Goal: Task Accomplishment & Management: Manage account settings

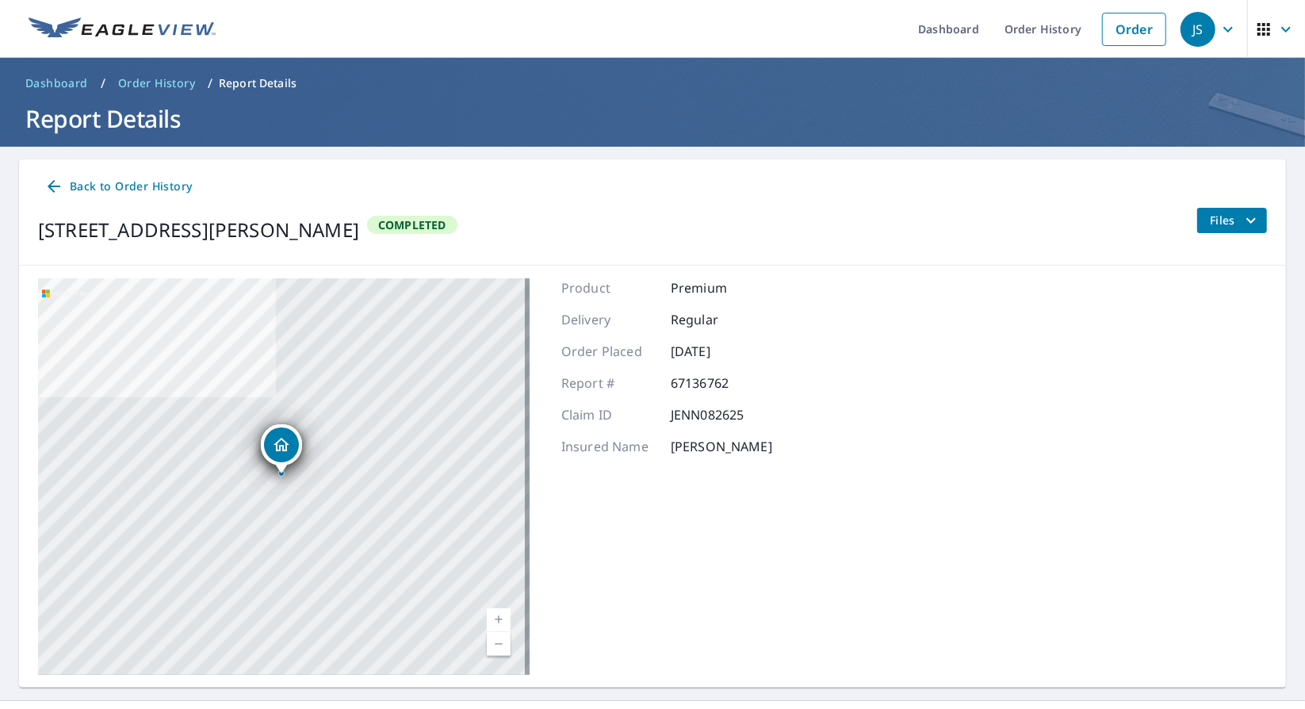
click at [157, 86] on span "Order History" at bounding box center [156, 83] width 77 height 16
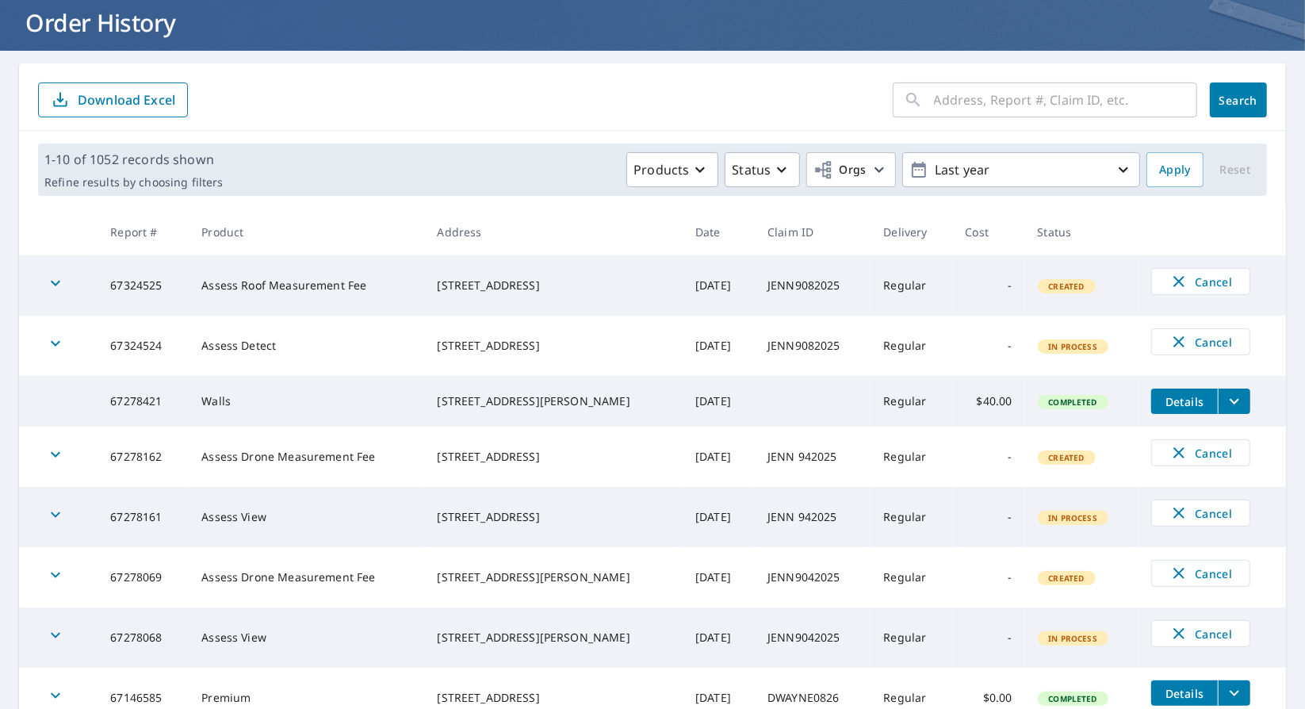
scroll to position [159, 0]
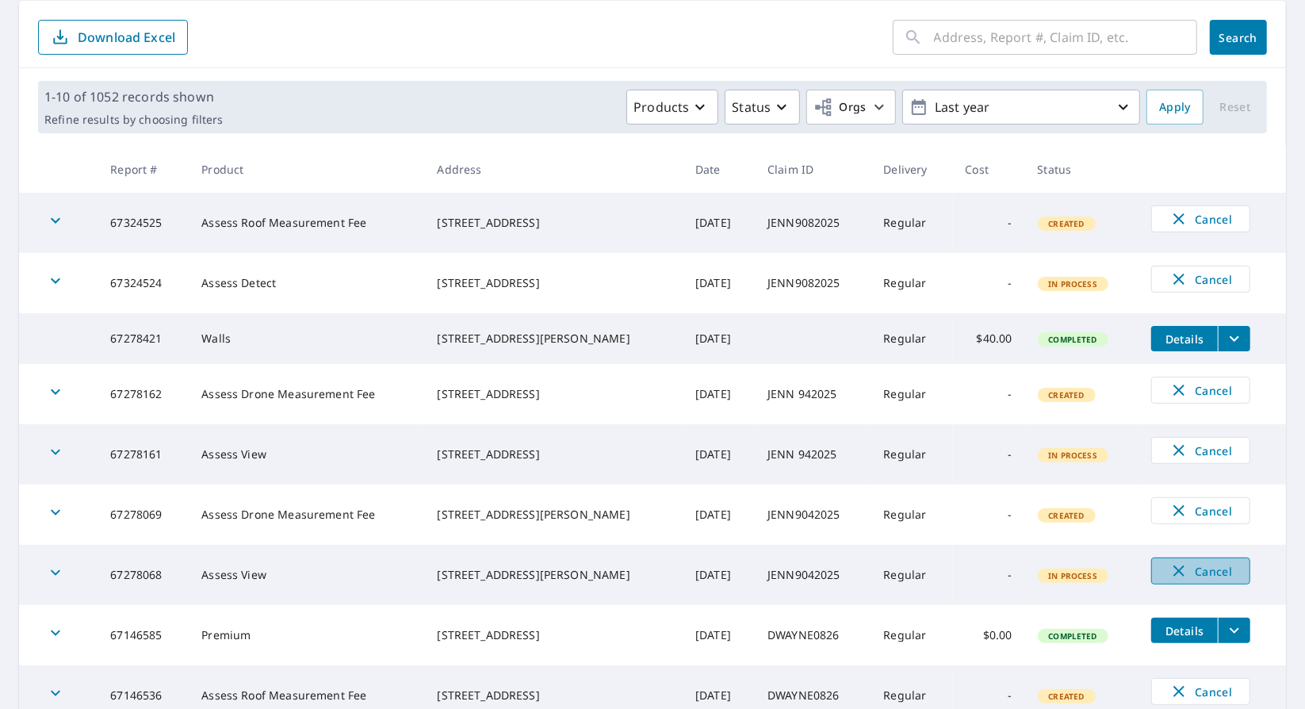
click at [1174, 576] on icon "button" at bounding box center [1179, 570] width 11 height 11
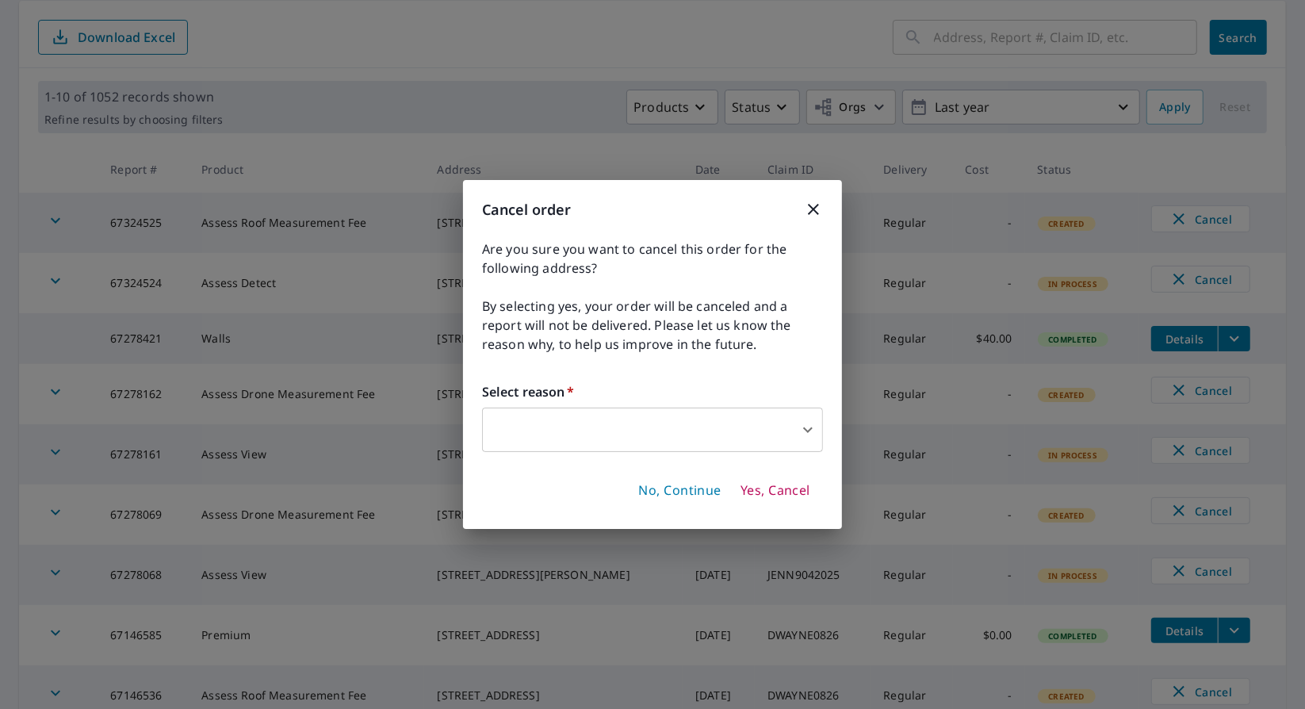
click at [614, 438] on body "JS JS Dashboard Order History Order JS Dashboard / Order History Order History …" at bounding box center [652, 354] width 1305 height 709
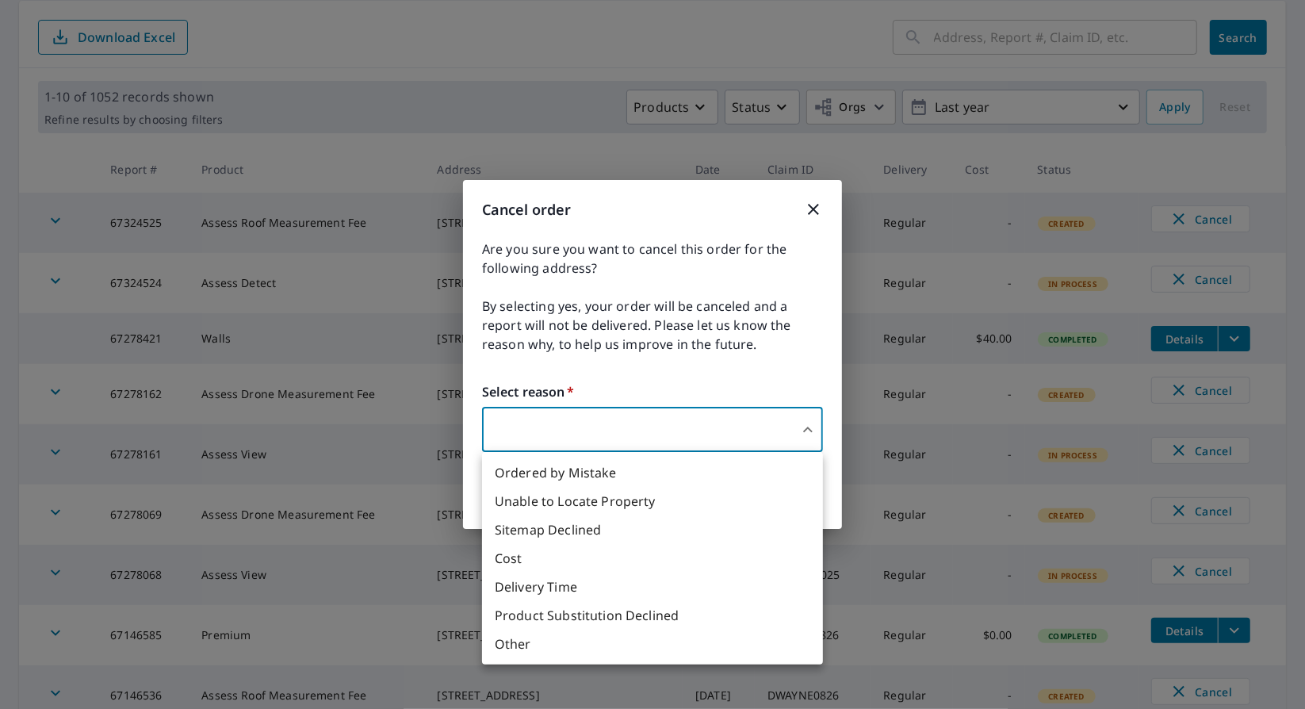
click at [610, 468] on li "Ordered by Mistake" at bounding box center [652, 472] width 341 height 29
type input "30"
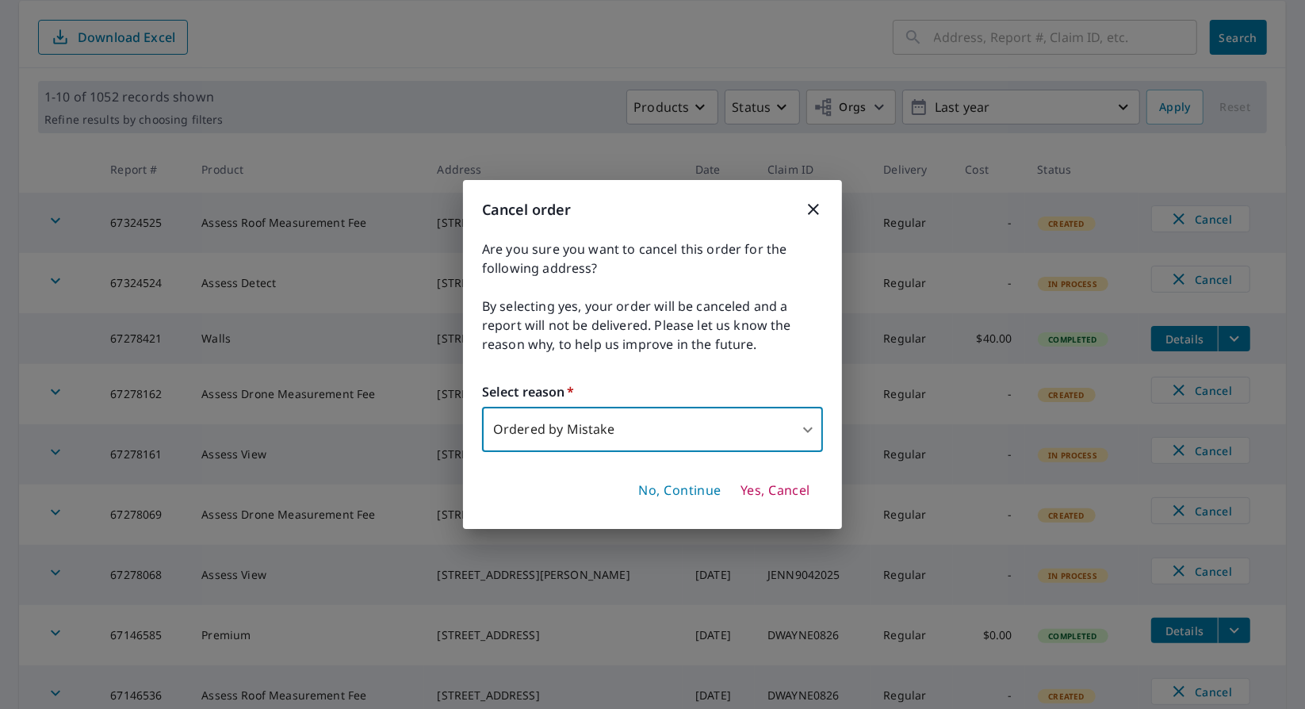
click at [773, 489] on span "Yes, Cancel" at bounding box center [776, 490] width 70 height 17
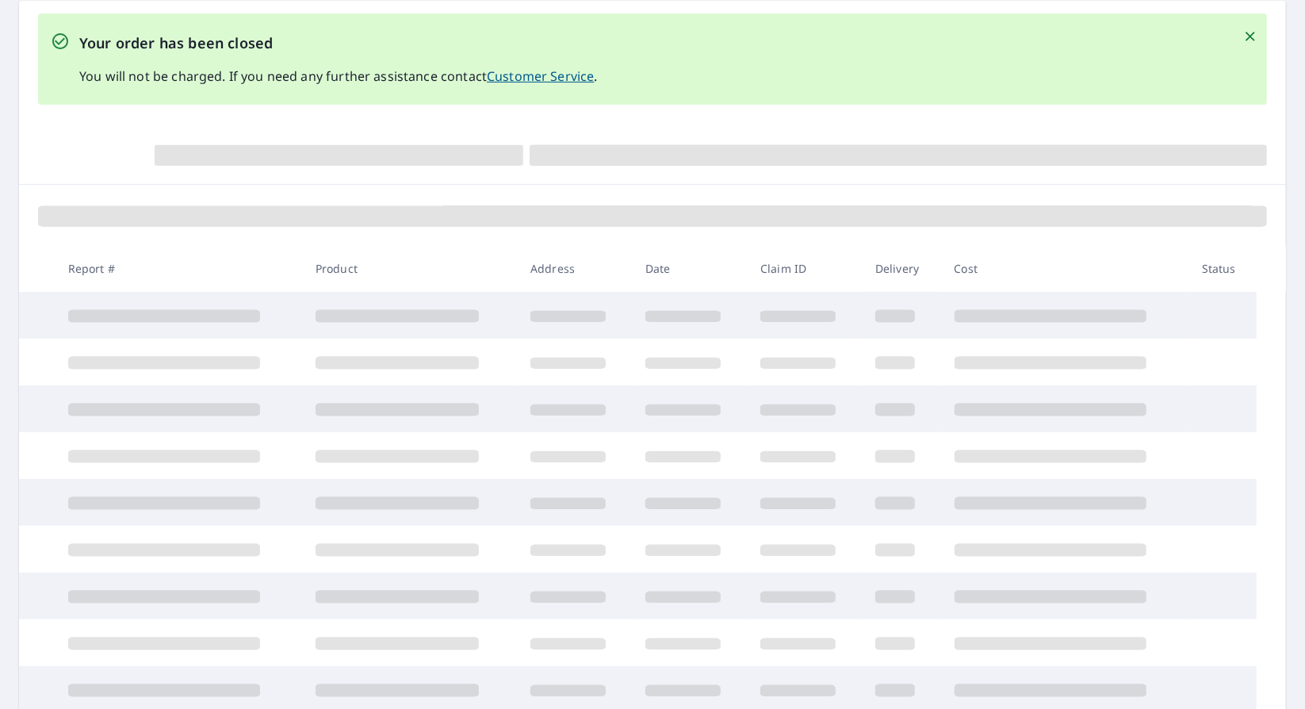
scroll to position [274, 0]
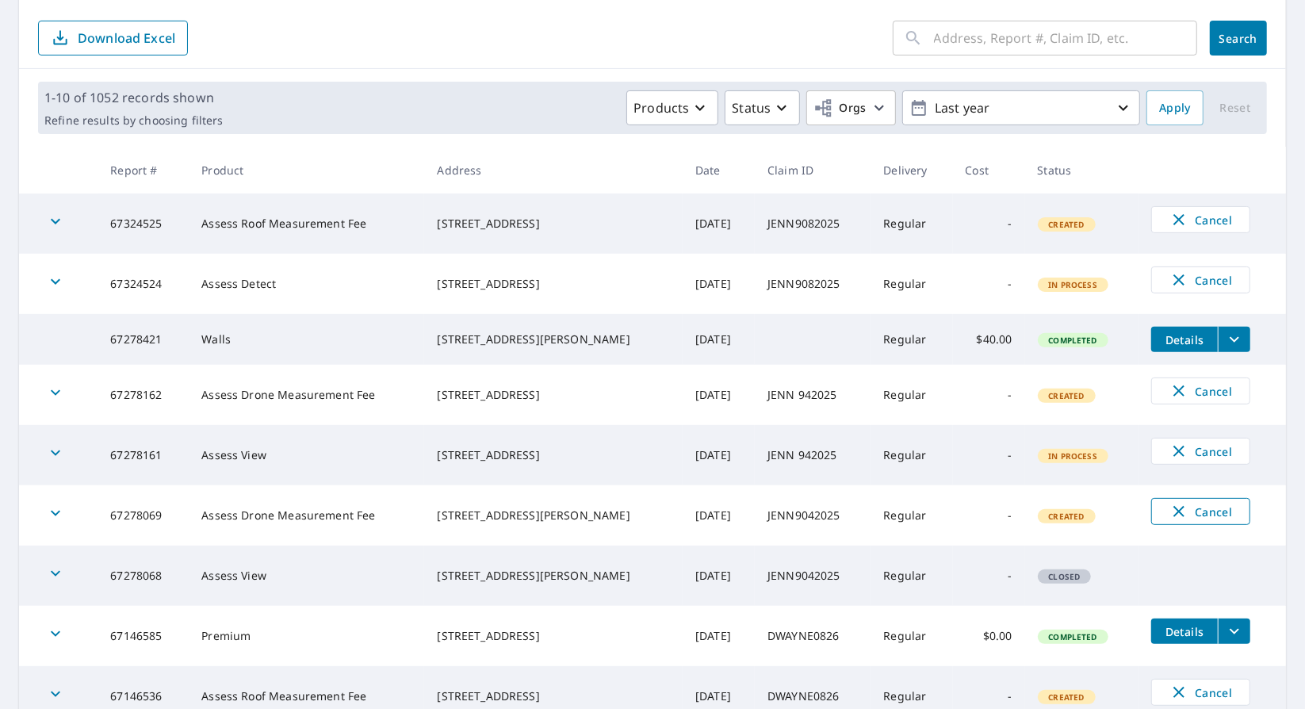
click at [1170, 518] on icon "button" at bounding box center [1179, 511] width 19 height 19
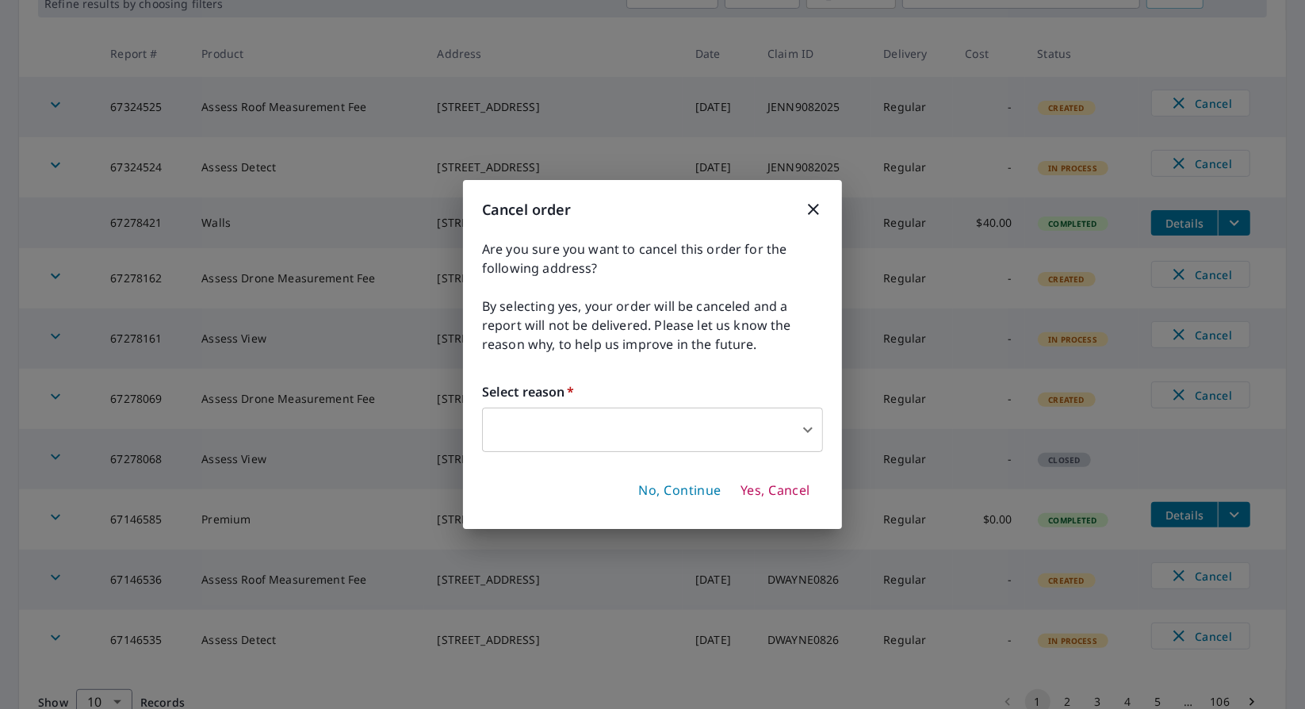
scroll to position [159, 0]
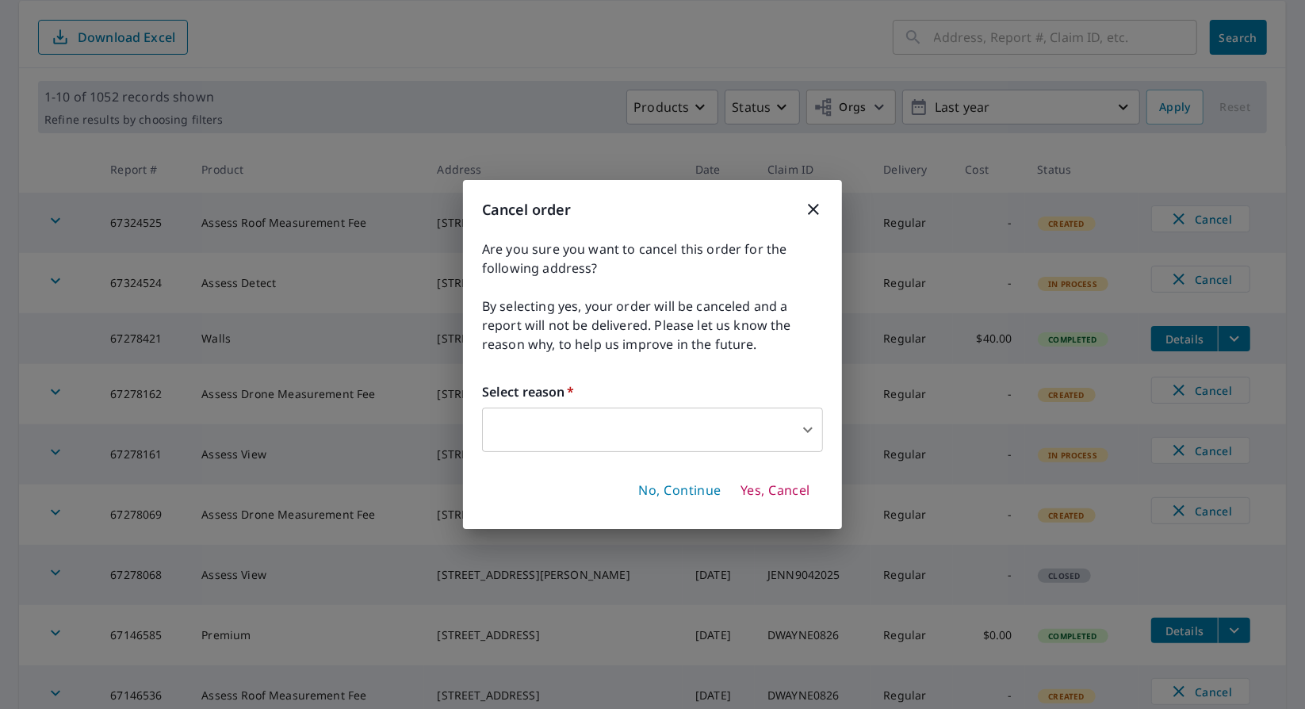
click at [653, 427] on body "JS JS Dashboard Order History Order JS Dashboard / Order History Order History …" at bounding box center [652, 354] width 1305 height 709
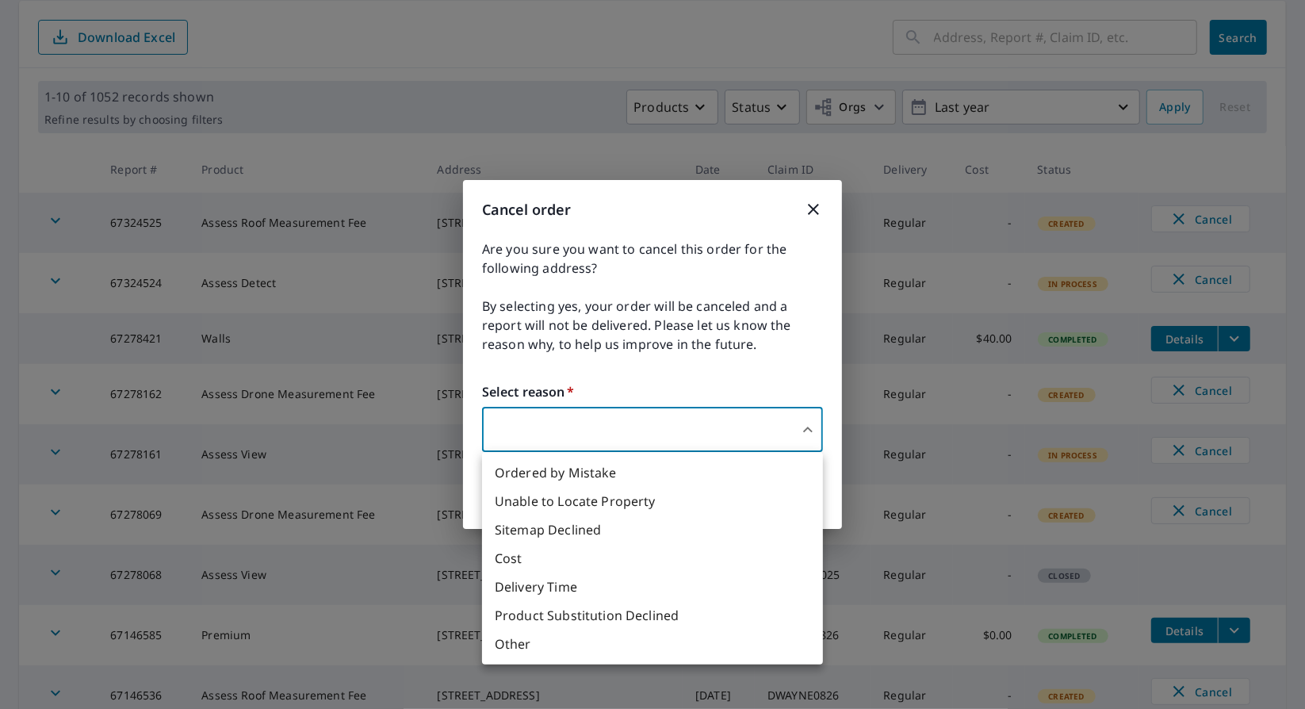
click at [619, 475] on li "Ordered by Mistake" at bounding box center [652, 472] width 341 height 29
type input "30"
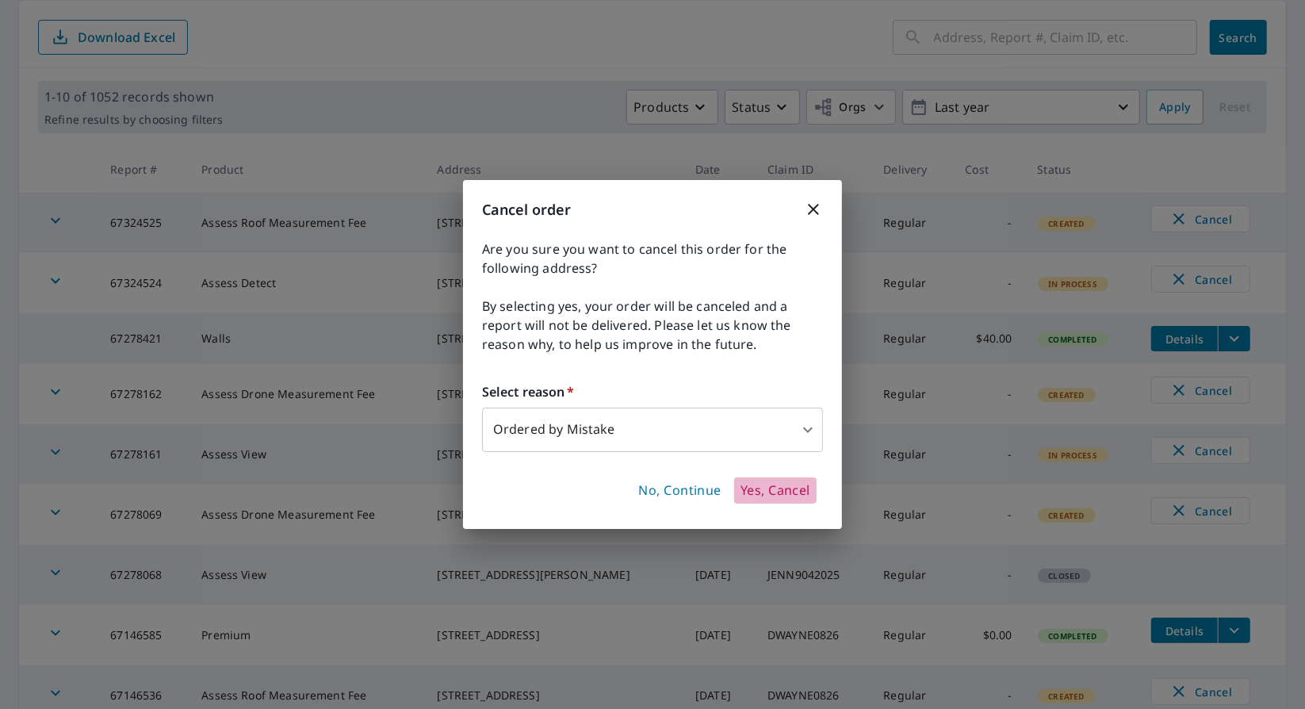
click at [766, 492] on span "Yes, Cancel" at bounding box center [776, 490] width 70 height 17
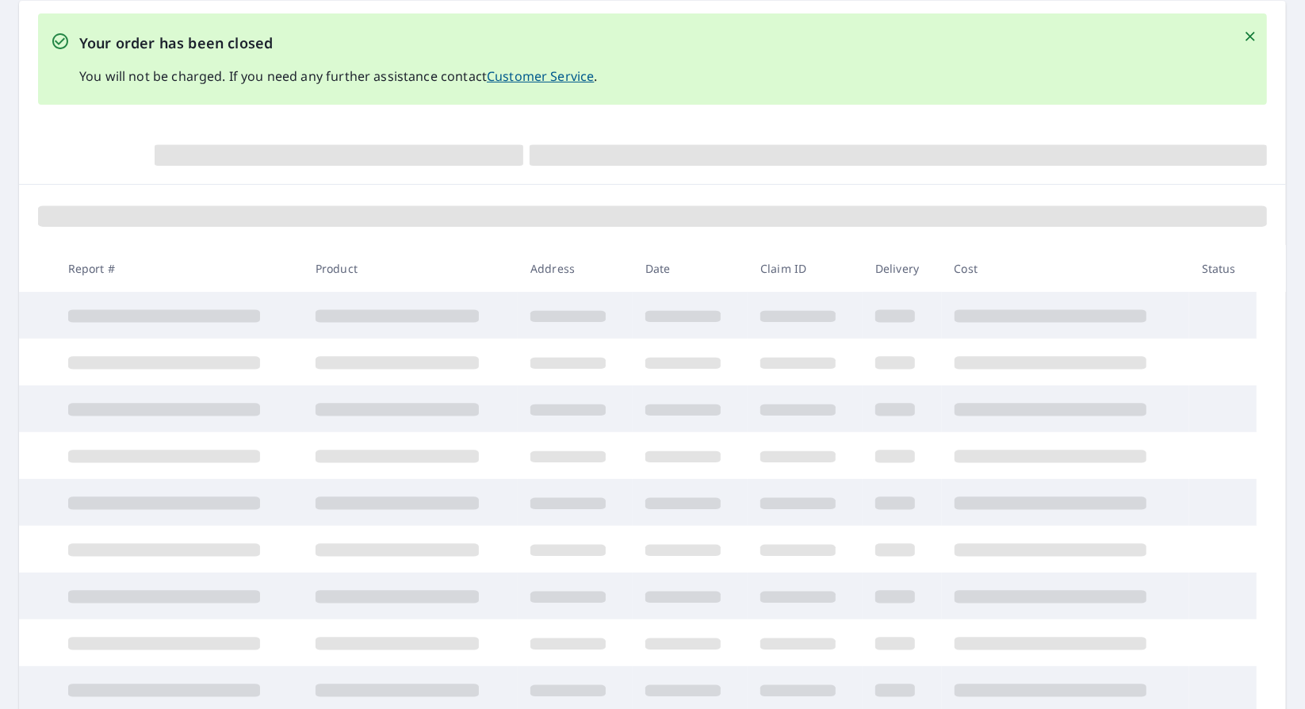
scroll to position [274, 0]
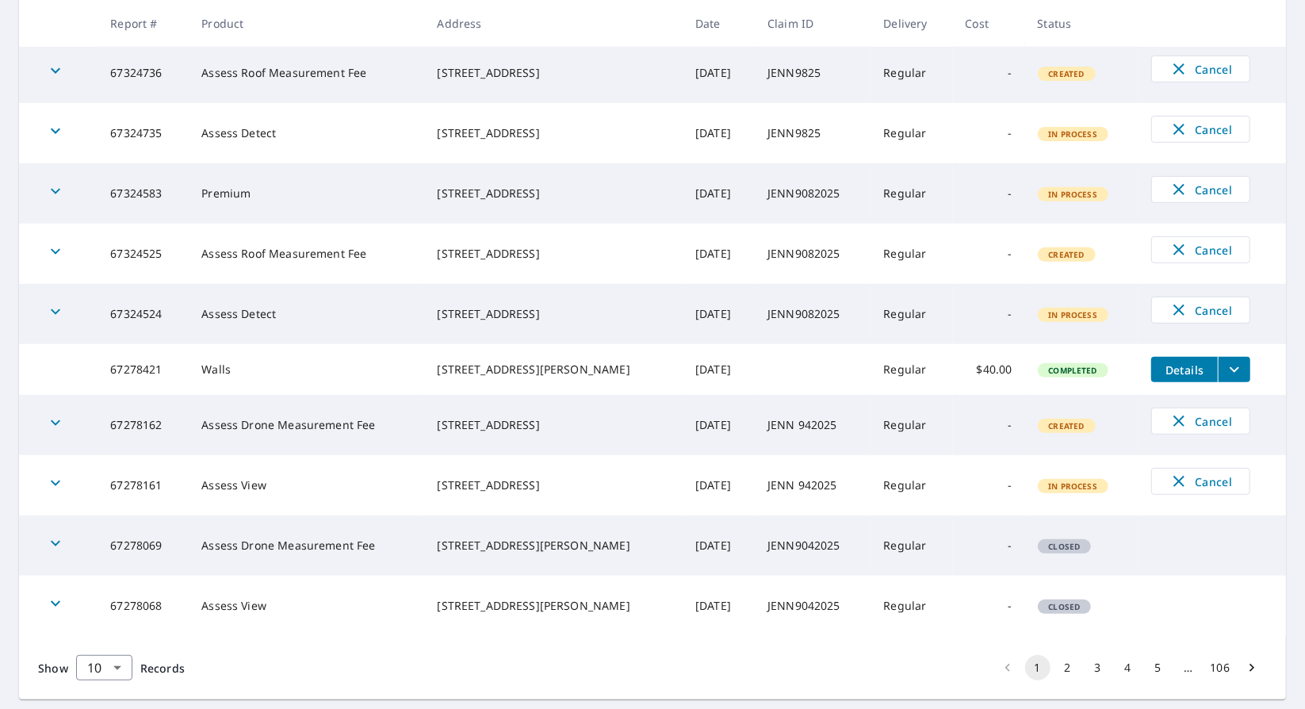
scroll to position [433, 0]
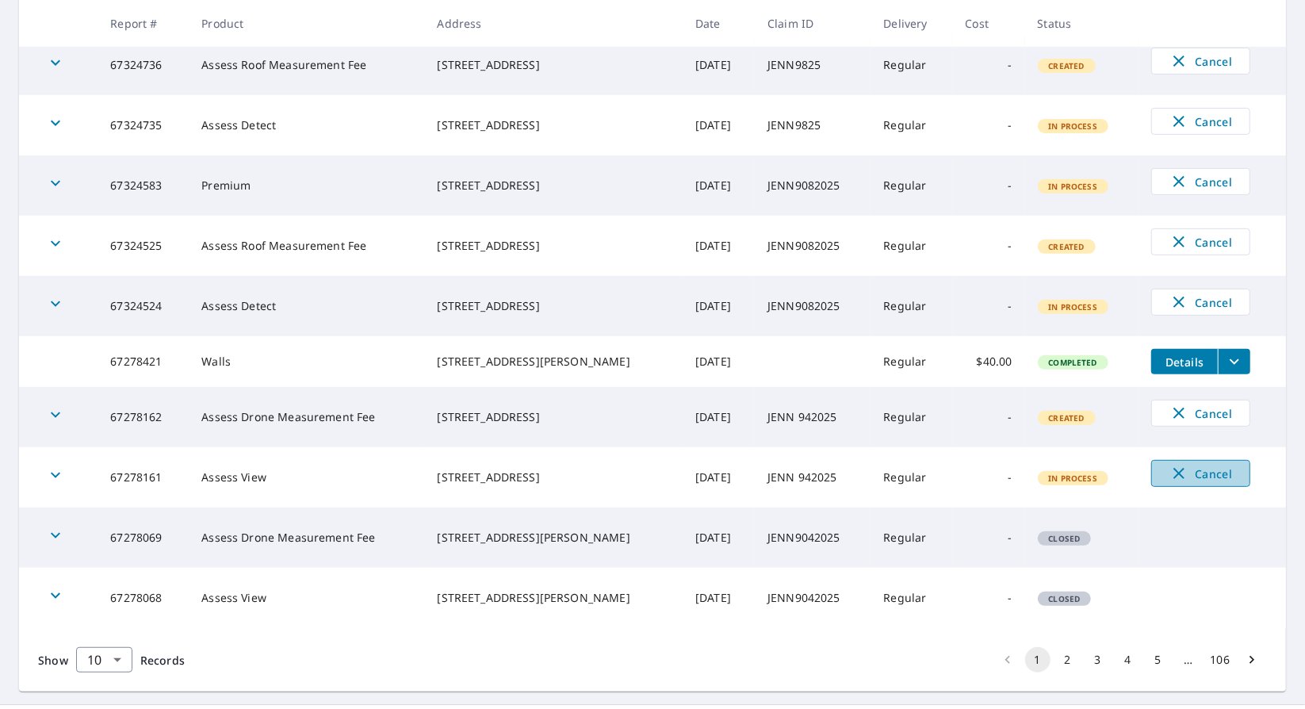
click at [1174, 477] on icon "button" at bounding box center [1179, 473] width 11 height 11
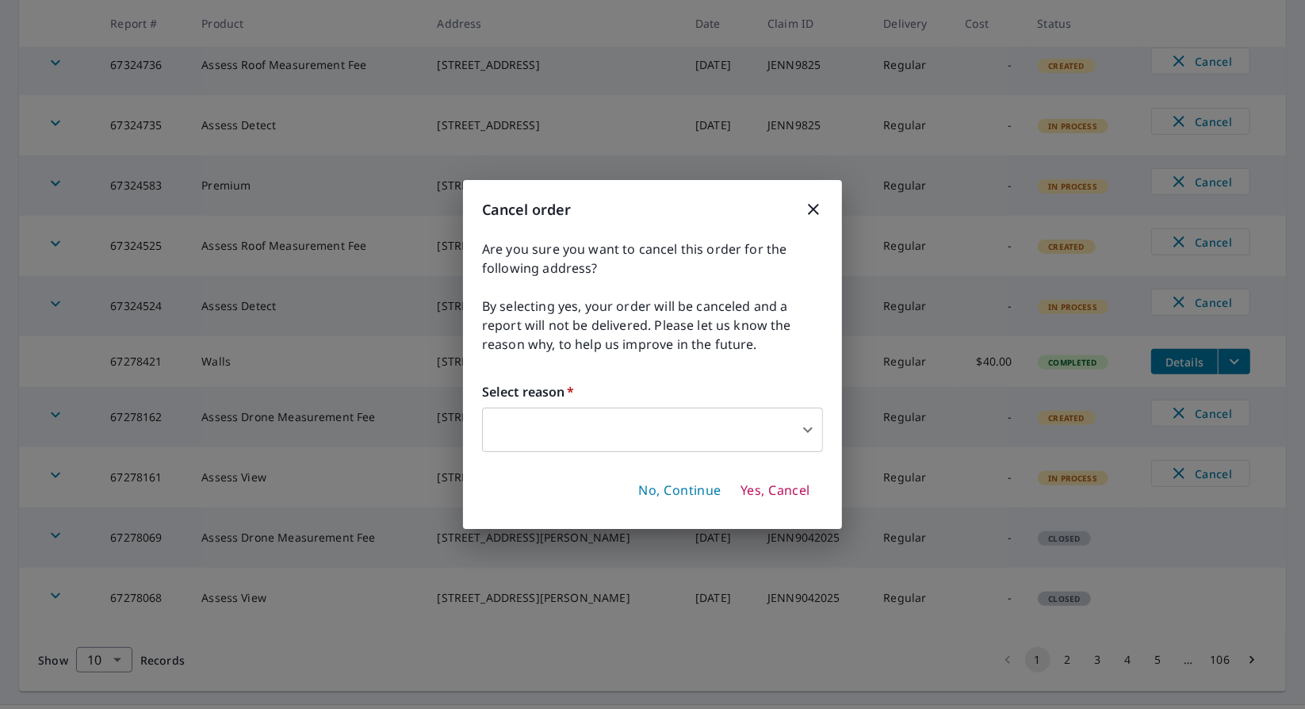
click at [687, 440] on body "JS JS Dashboard Order History Order JS Dashboard / Order History Order History …" at bounding box center [652, 354] width 1305 height 709
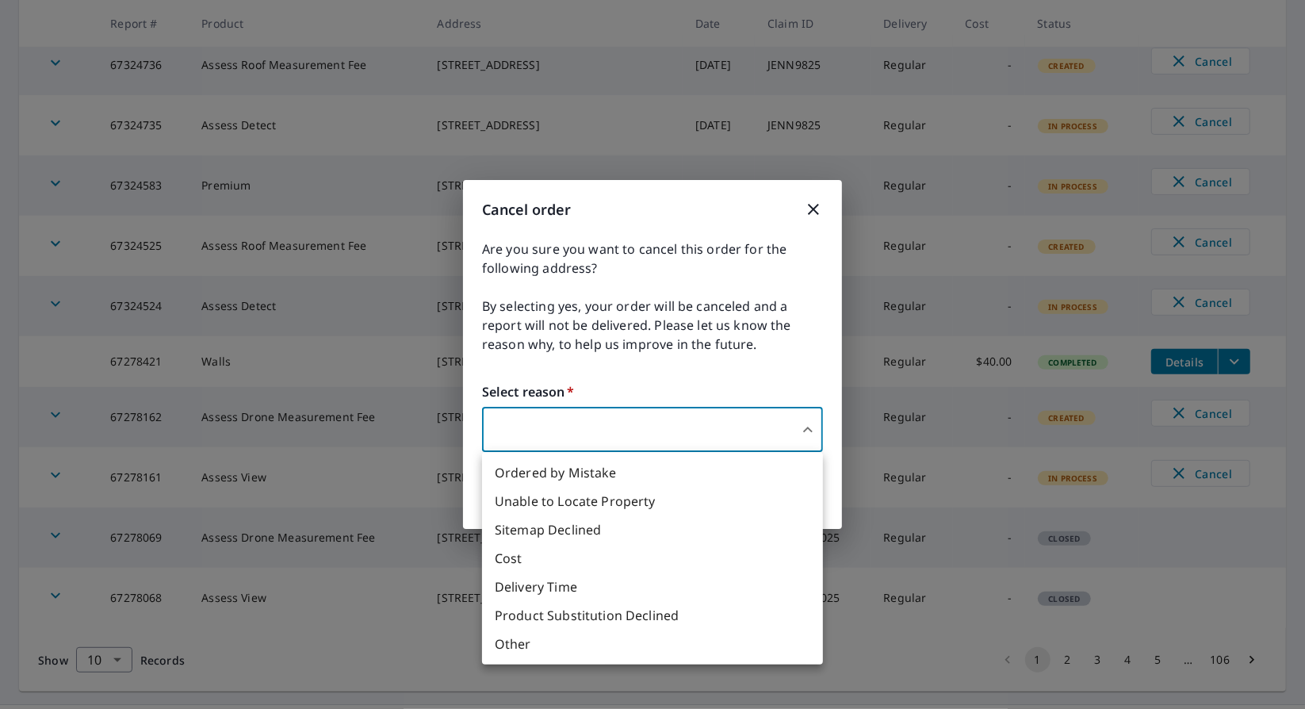
click at [677, 475] on li "Ordered by Mistake" at bounding box center [652, 472] width 341 height 29
type input "30"
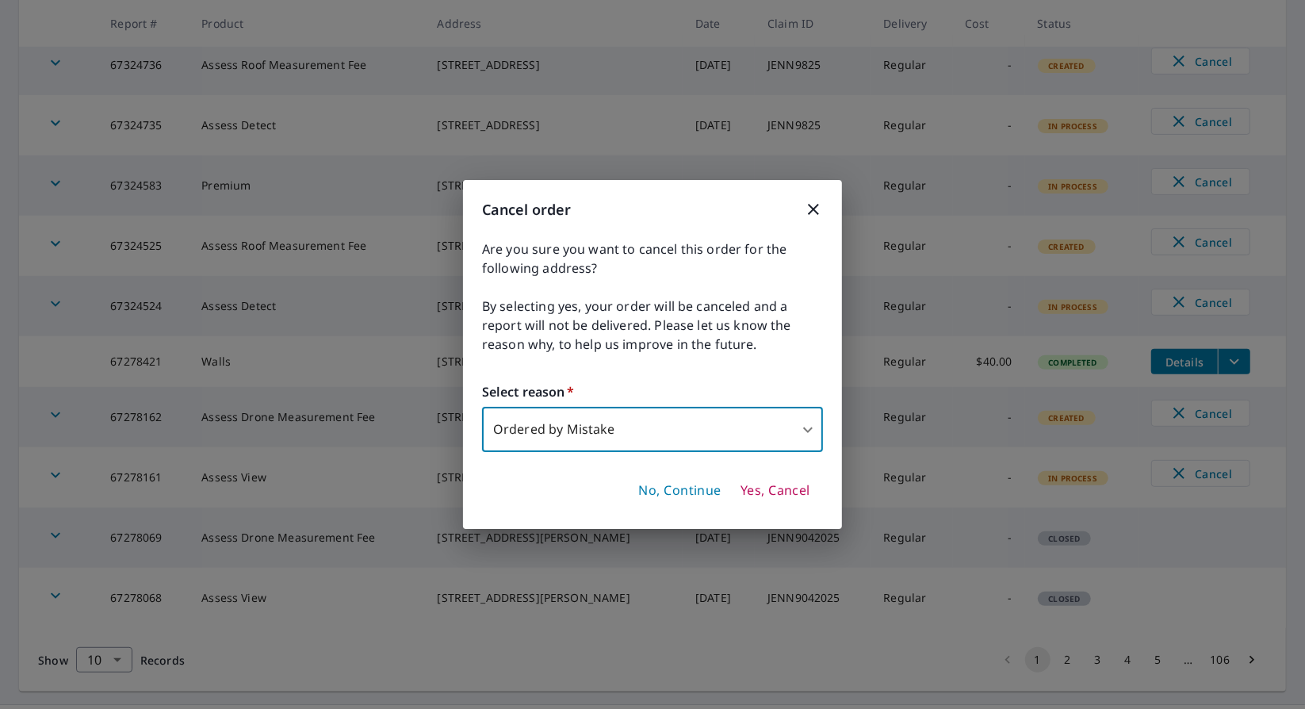
click at [776, 488] on span "Yes, Cancel" at bounding box center [776, 490] width 70 height 17
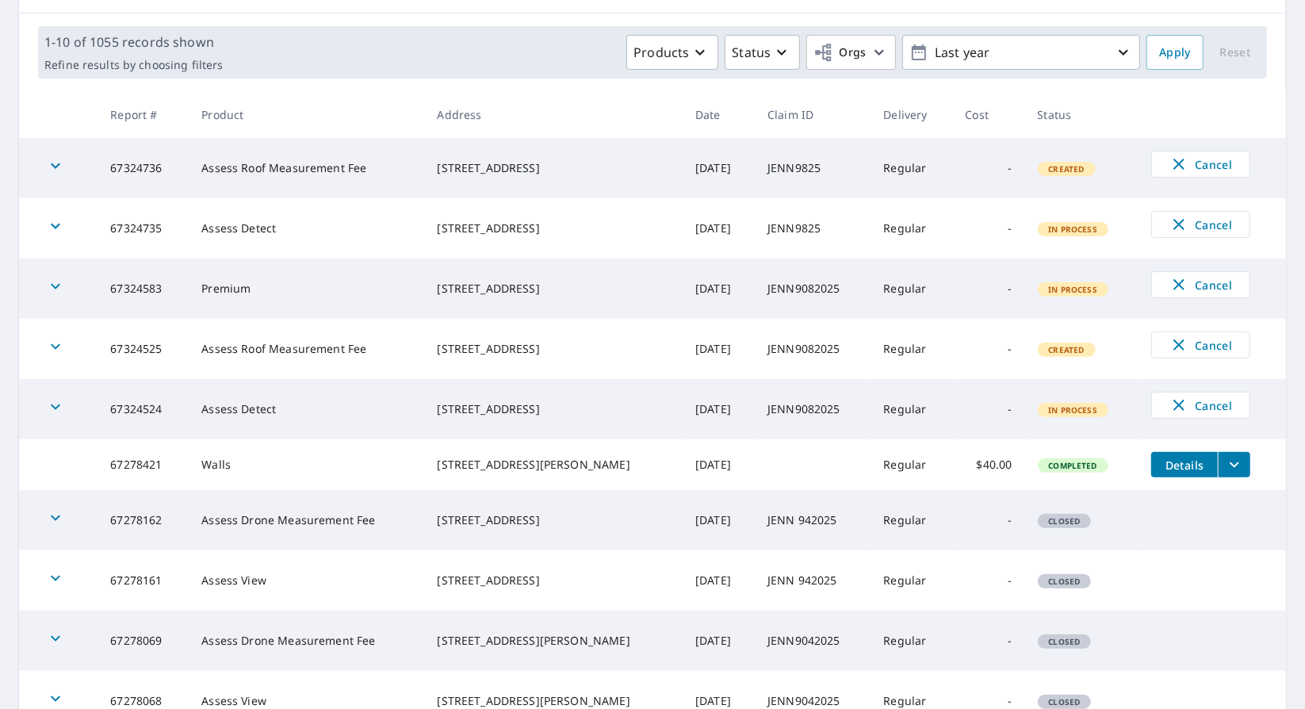
scroll to position [473, 0]
